Goal: Find specific page/section: Find specific page/section

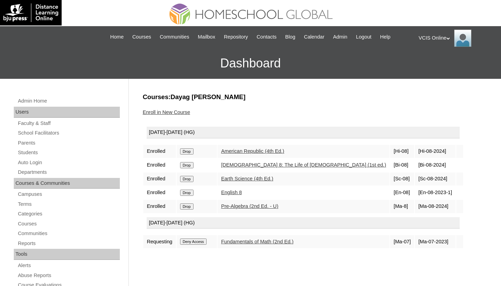
scroll to position [93, 0]
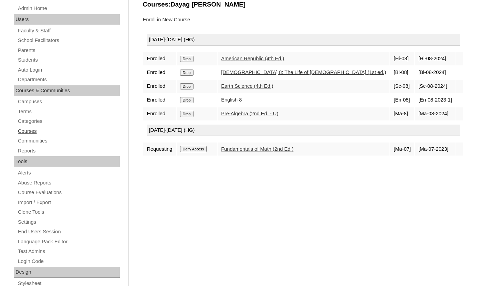
click at [34, 132] on link "Courses" at bounding box center [68, 131] width 103 height 9
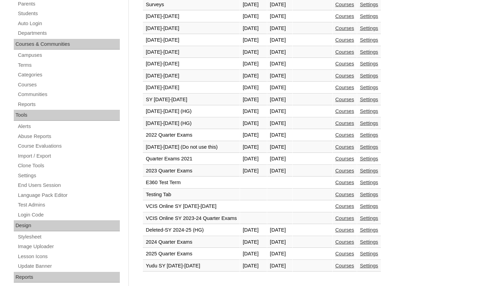
scroll to position [275, 0]
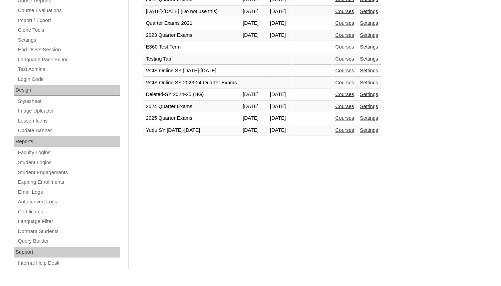
click at [354, 118] on link "Courses" at bounding box center [344, 118] width 19 height 6
